Goal: Find specific page/section: Find specific page/section

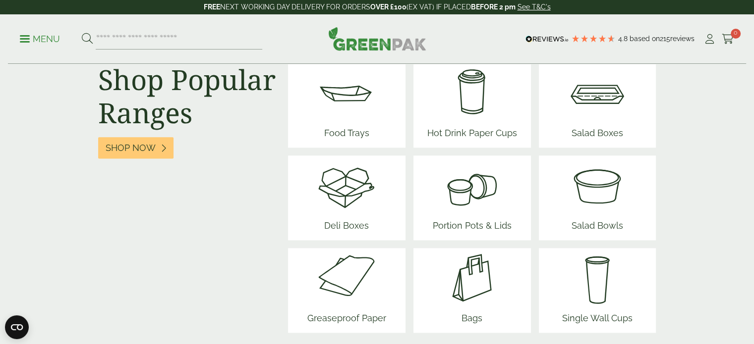
scroll to position [1271, 0]
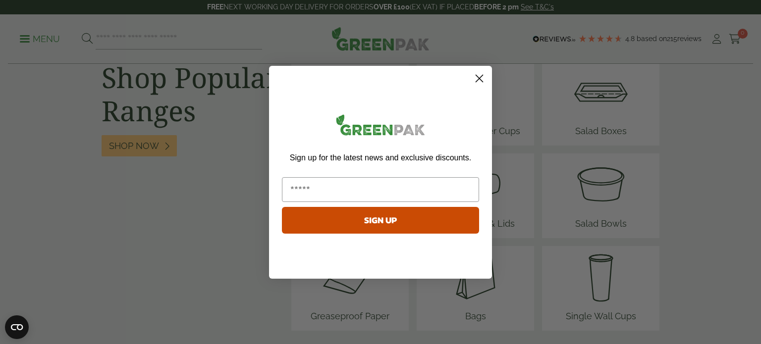
click at [479, 77] on icon "Close dialog" at bounding box center [479, 78] width 7 height 7
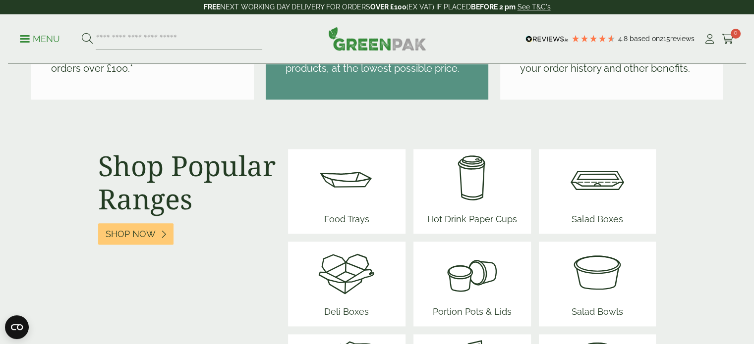
scroll to position [1180, 0]
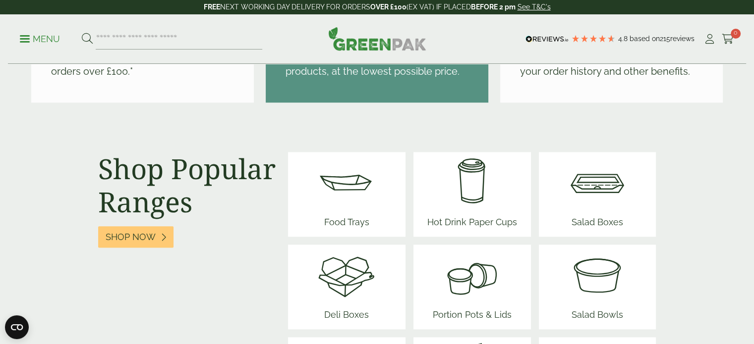
click at [344, 208] on img at bounding box center [346, 181] width 59 height 59
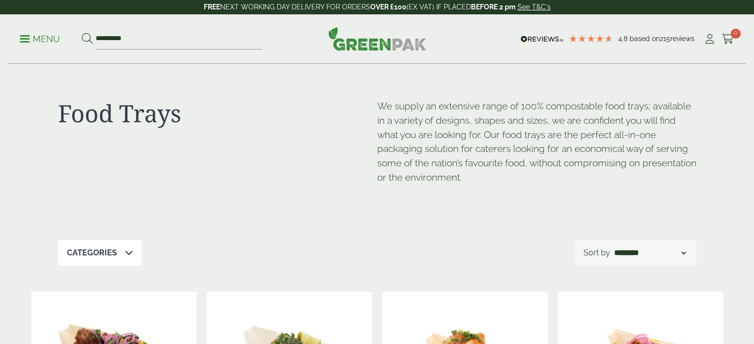
drag, startPoint x: 0, startPoint y: 0, endPoint x: 244, endPoint y: 217, distance: 326.9
click at [244, 217] on div "Food Trays We supply an extensive range of 100% compostable food trays; availab…" at bounding box center [377, 152] width 638 height 176
